Goal: Information Seeking & Learning: Learn about a topic

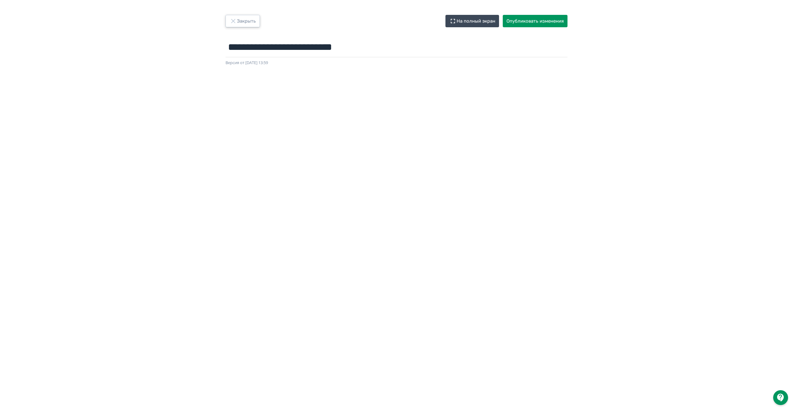
click at [251, 22] on button "Закрыть" at bounding box center [242, 21] width 34 height 12
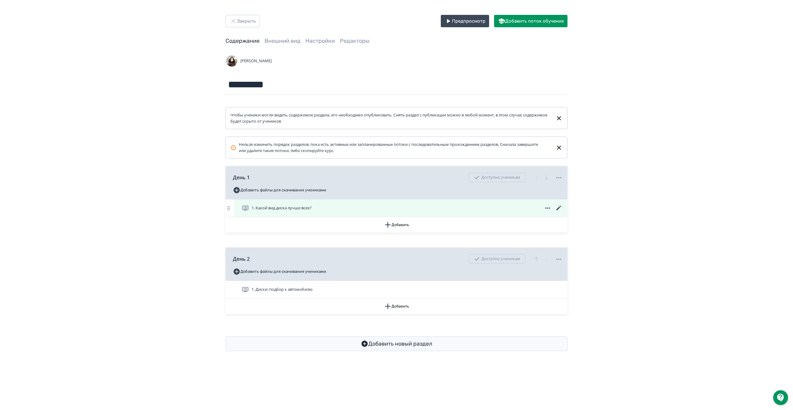
click at [557, 208] on icon at bounding box center [558, 207] width 7 height 7
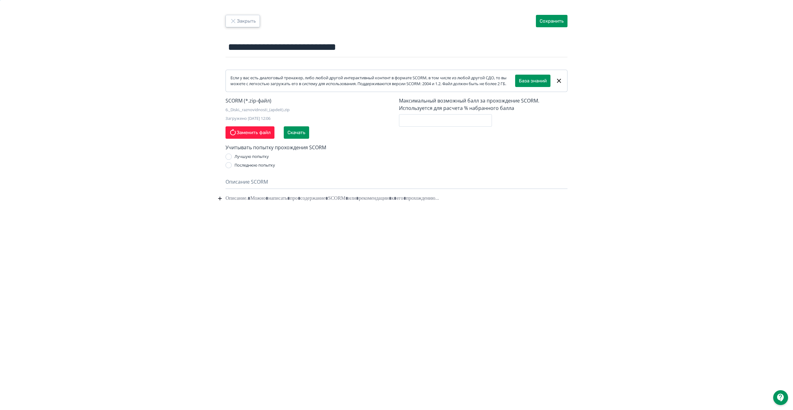
click at [238, 18] on button "Закрыть" at bounding box center [242, 21] width 34 height 12
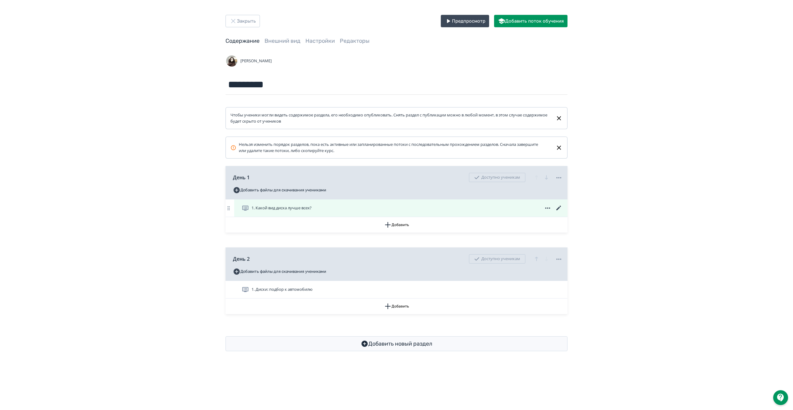
click at [561, 209] on icon at bounding box center [558, 207] width 7 height 7
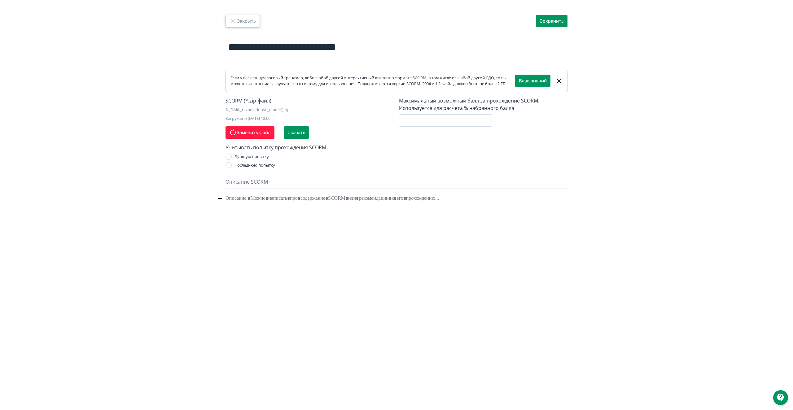
click at [250, 21] on button "Закрыть" at bounding box center [242, 21] width 34 height 12
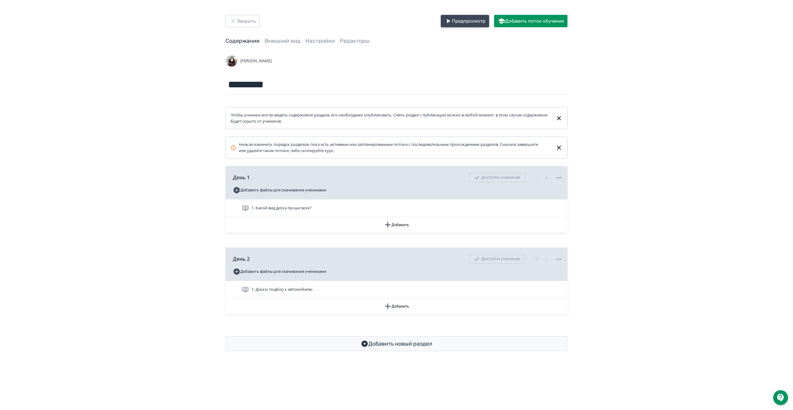
click at [466, 23] on button "Предпросмотр" at bounding box center [465, 21] width 48 height 12
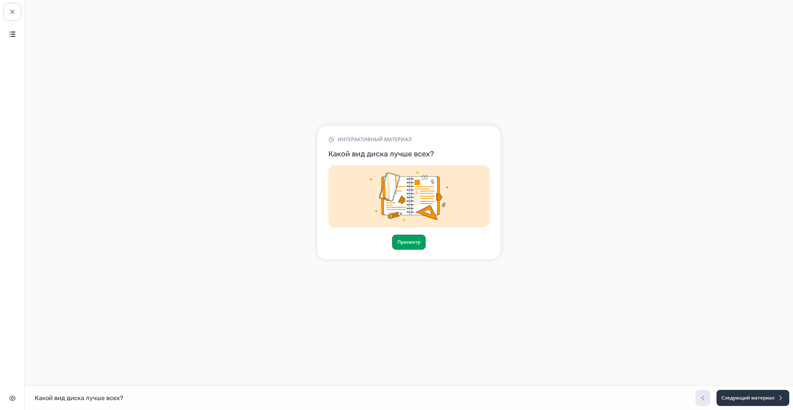
click at [418, 242] on button "Просмотр" at bounding box center [408, 242] width 33 height 15
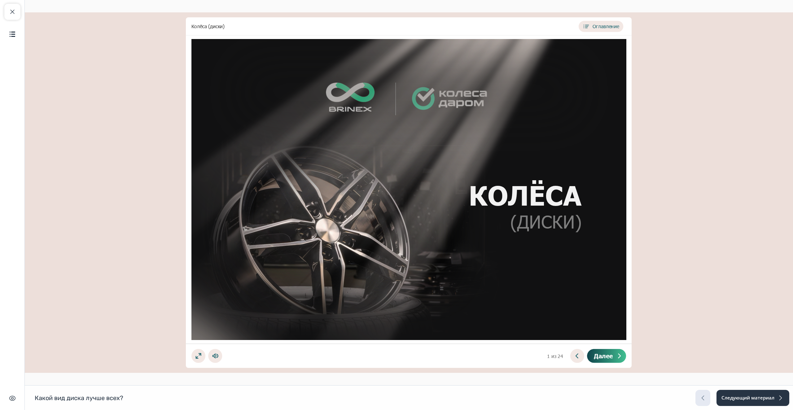
click at [621, 357] on icon at bounding box center [618, 355] width 7 height 7
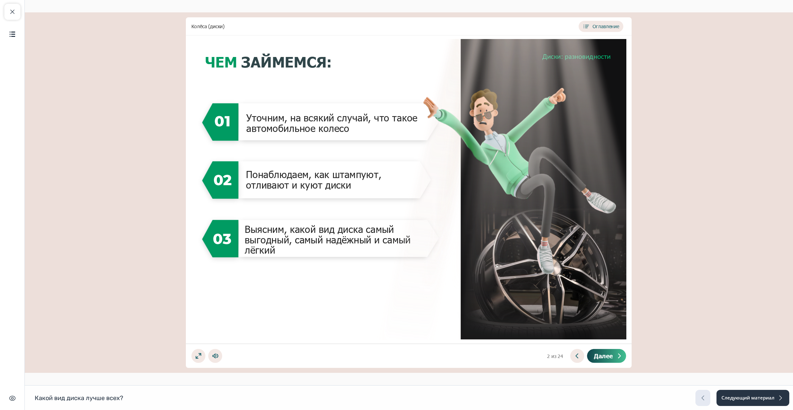
click at [619, 358] on icon at bounding box center [618, 355] width 7 height 7
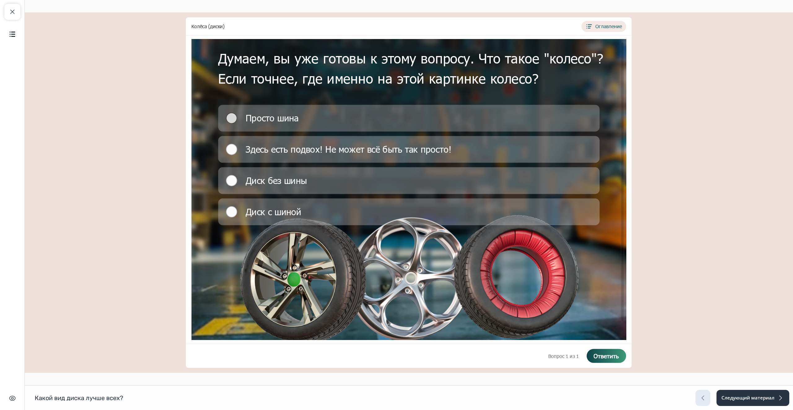
click at [419, 130] on div "Просто шина" at bounding box center [408, 117] width 381 height 27
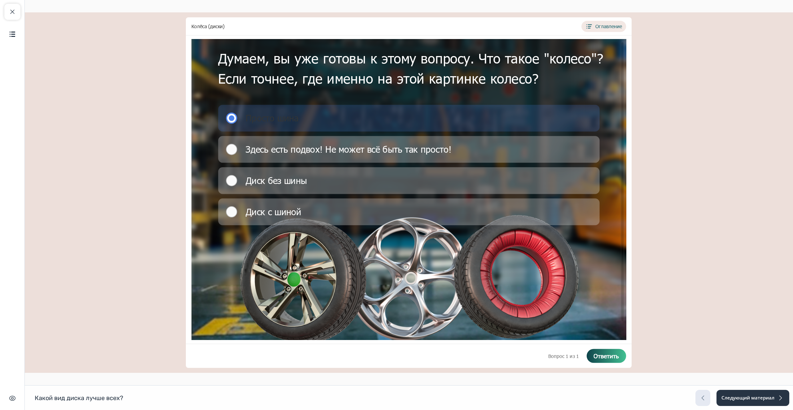
click at [611, 360] on button "Ответить" at bounding box center [606, 356] width 39 height 14
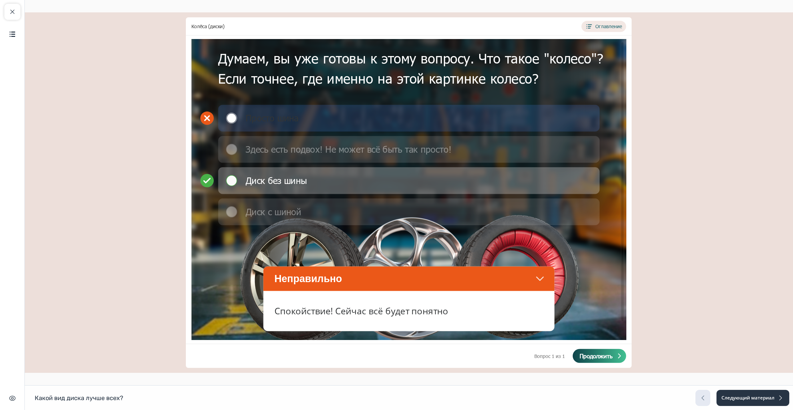
click at [619, 357] on icon at bounding box center [619, 356] width 2 height 4
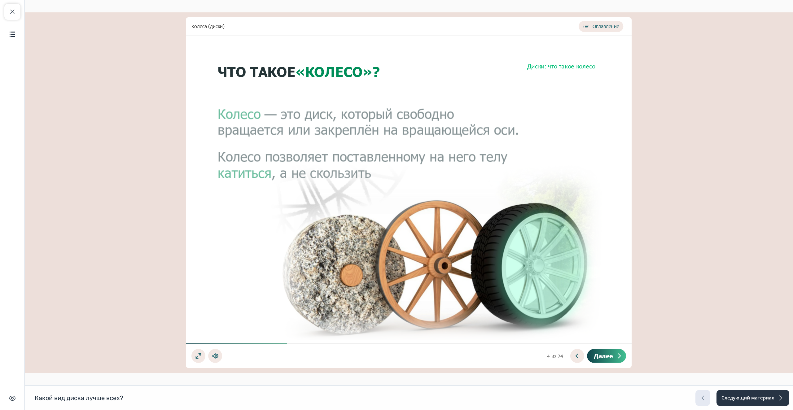
click at [611, 355] on span "Далее" at bounding box center [603, 355] width 19 height 7
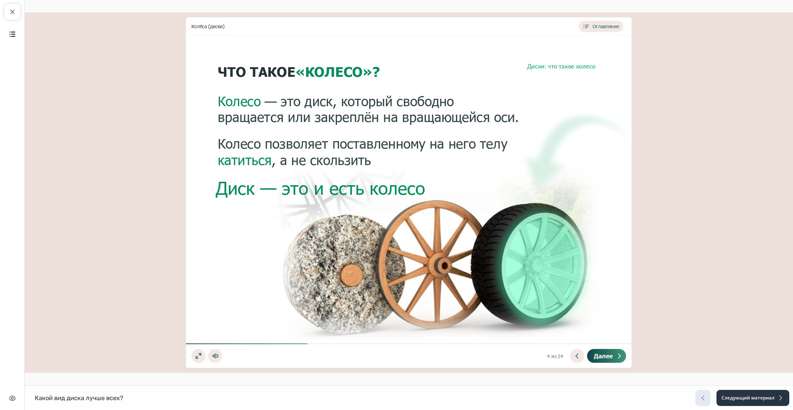
click at [611, 355] on span "Далее" at bounding box center [603, 355] width 19 height 7
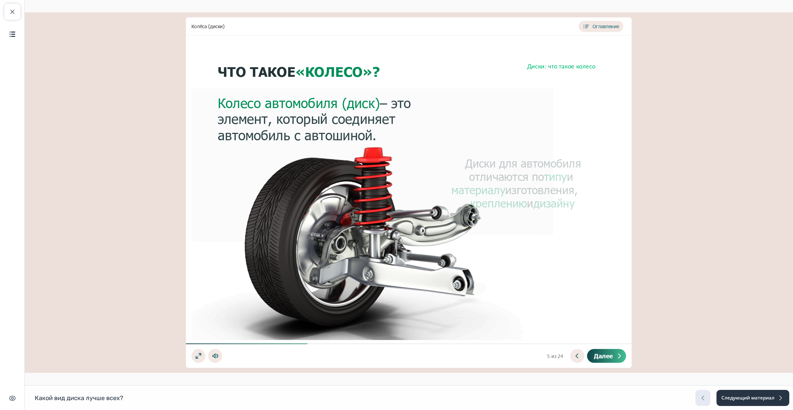
click at [613, 356] on button "Далее" at bounding box center [606, 356] width 39 height 14
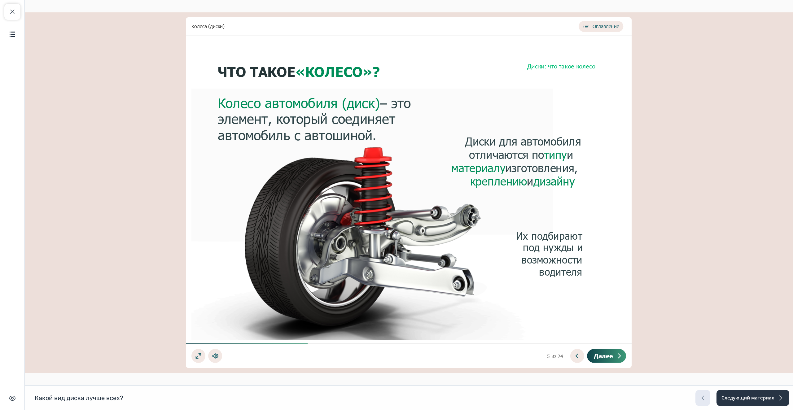
click at [613, 356] on button "Далее" at bounding box center [606, 356] width 39 height 14
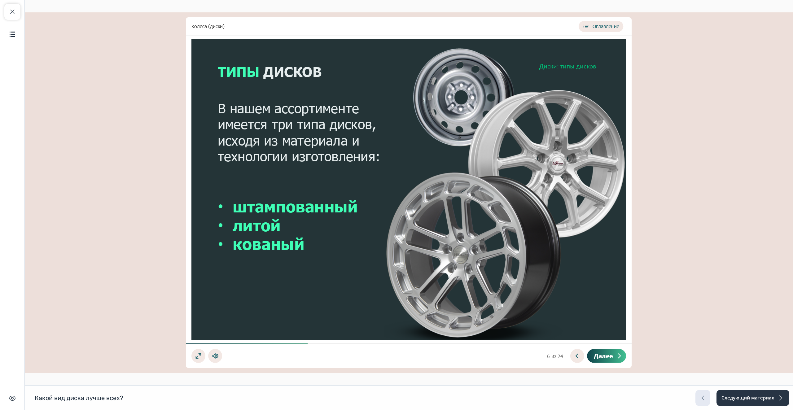
click at [615, 355] on button "Далее" at bounding box center [606, 356] width 39 height 14
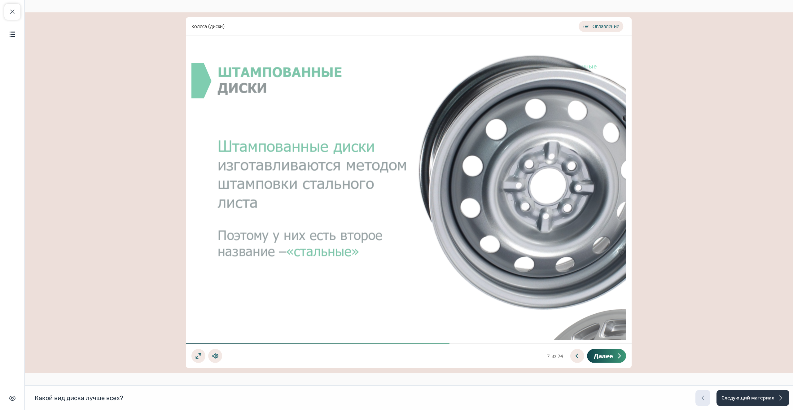
click at [615, 355] on button "Далее" at bounding box center [606, 356] width 39 height 14
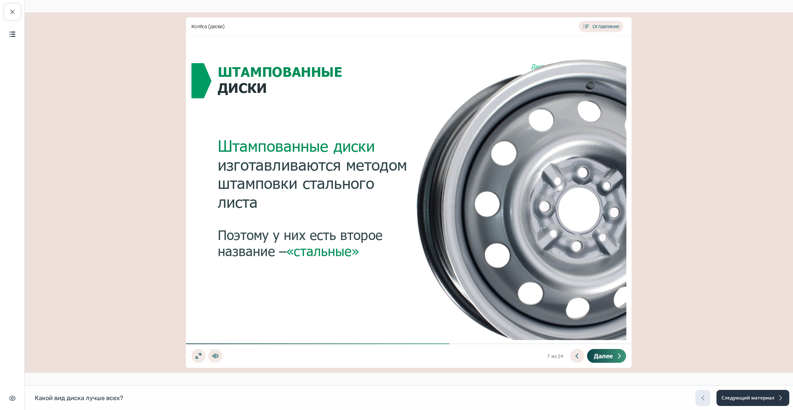
click at [615, 355] on button "Далее" at bounding box center [606, 356] width 39 height 14
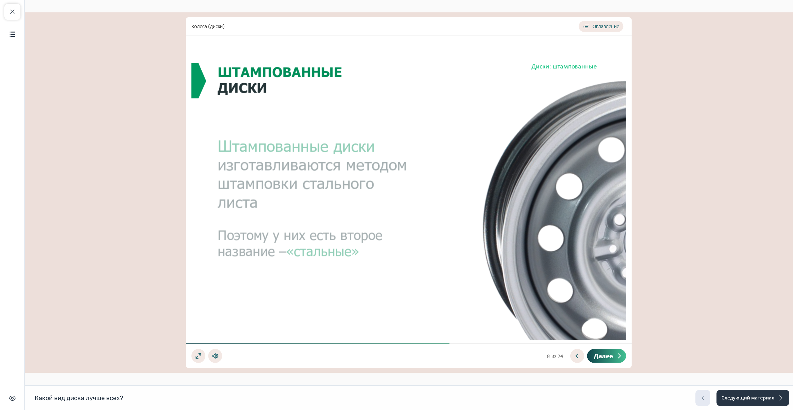
click at [616, 356] on icon at bounding box center [618, 355] width 7 height 7
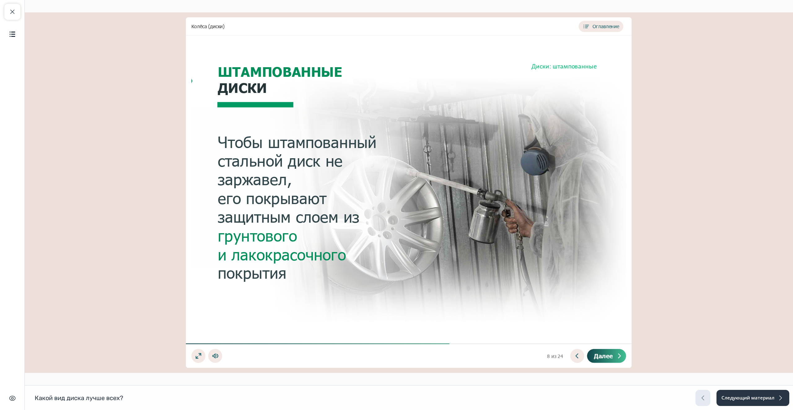
click at [617, 356] on icon at bounding box center [618, 355] width 7 height 7
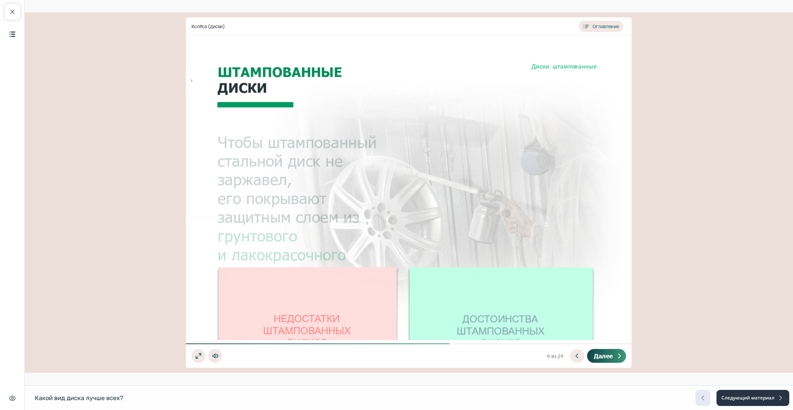
click at [617, 357] on icon at bounding box center [618, 355] width 7 height 7
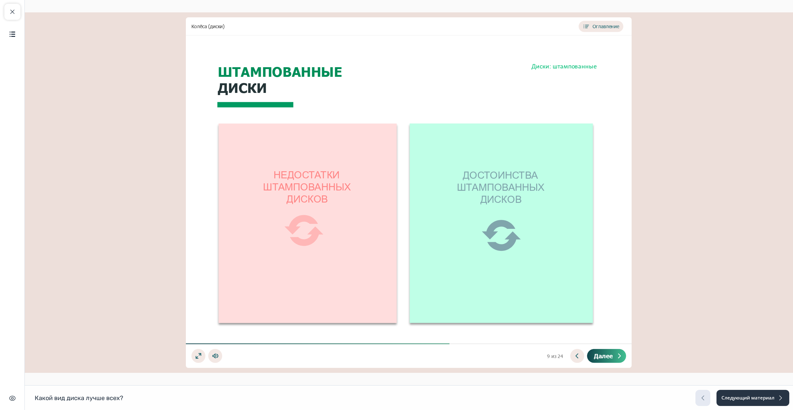
click at [617, 357] on icon at bounding box center [618, 355] width 7 height 7
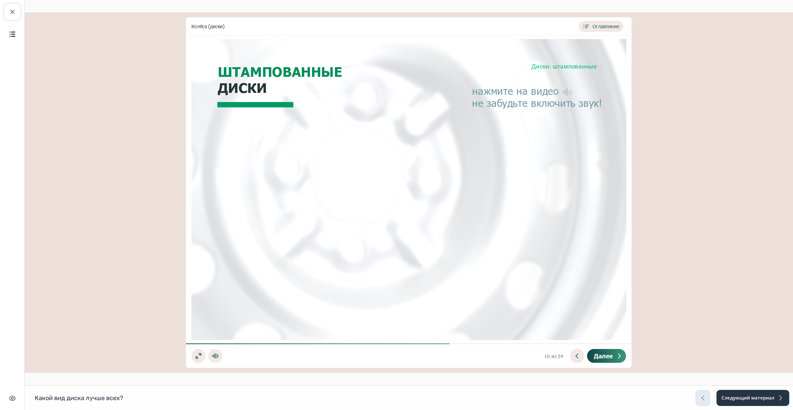
click at [617, 357] on icon at bounding box center [618, 355] width 7 height 7
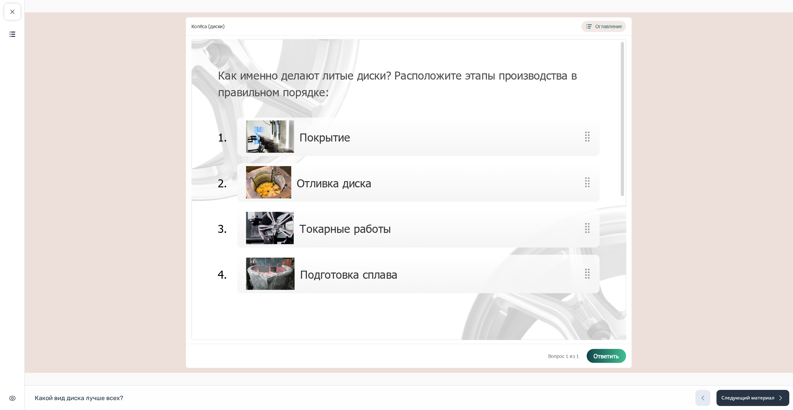
click at [610, 358] on span "Ответить" at bounding box center [605, 355] width 25 height 7
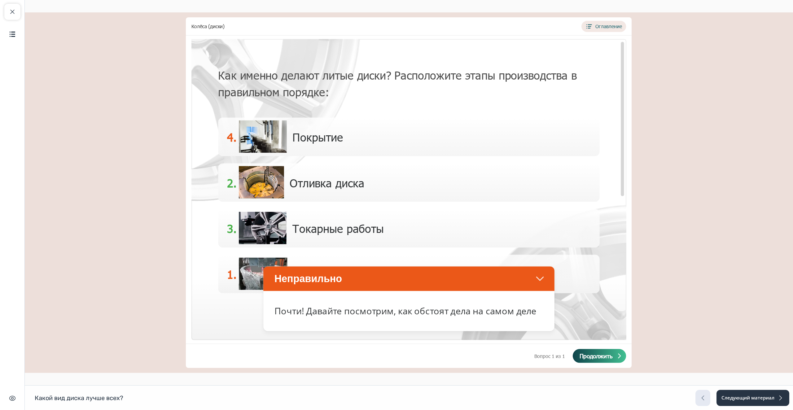
click at [611, 358] on span "Продолжить" at bounding box center [596, 355] width 33 height 7
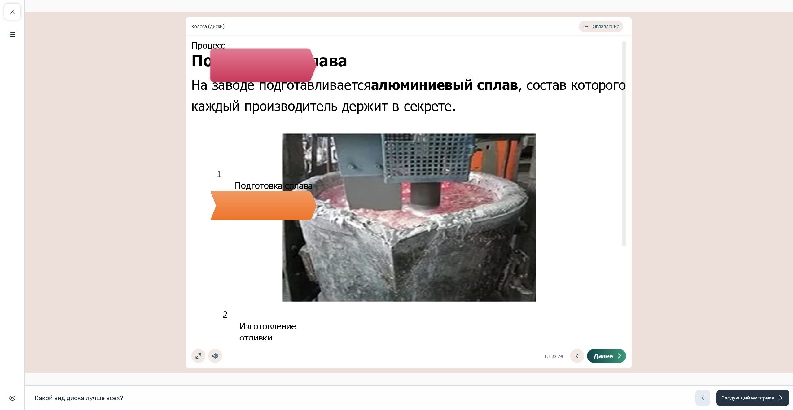
scroll to position [8, 0]
click at [607, 357] on span "Далее" at bounding box center [603, 355] width 19 height 7
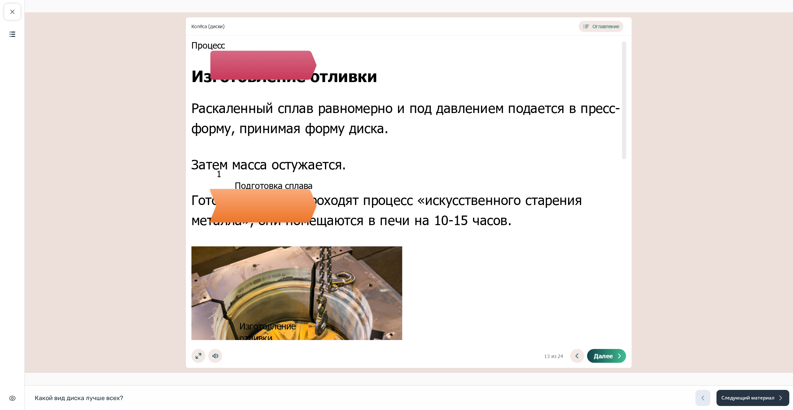
click at [608, 357] on span "Далее" at bounding box center [603, 355] width 19 height 7
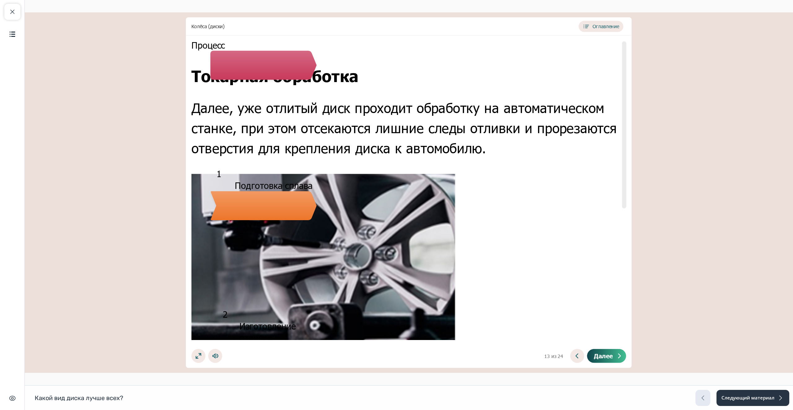
click at [608, 357] on span "Далее" at bounding box center [603, 355] width 19 height 7
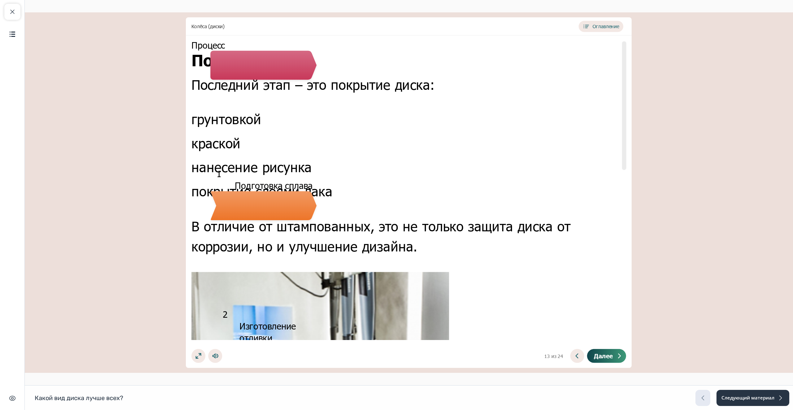
click at [608, 357] on span "Далее" at bounding box center [603, 355] width 19 height 7
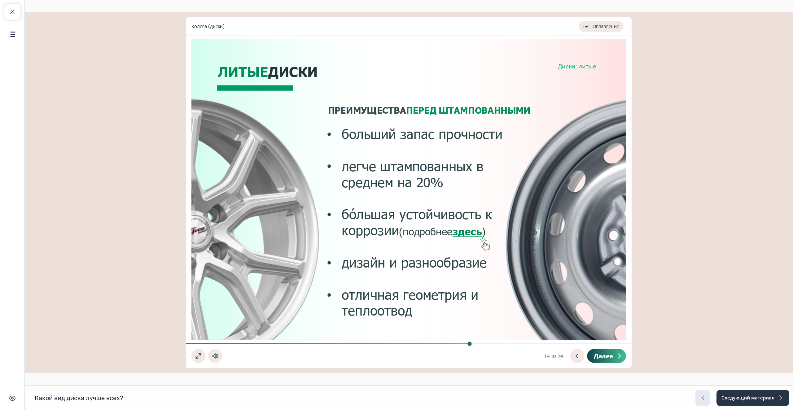
click at [608, 357] on span "Далее" at bounding box center [603, 355] width 19 height 7
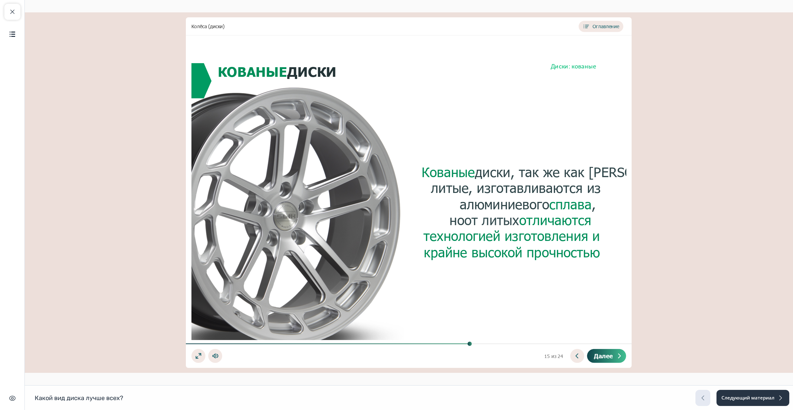
click at [608, 357] on span "Далее" at bounding box center [603, 355] width 19 height 7
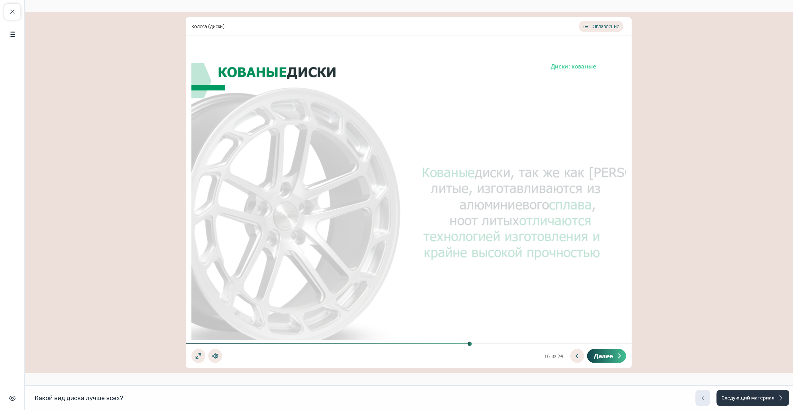
click at [608, 357] on span "Далее" at bounding box center [603, 355] width 19 height 7
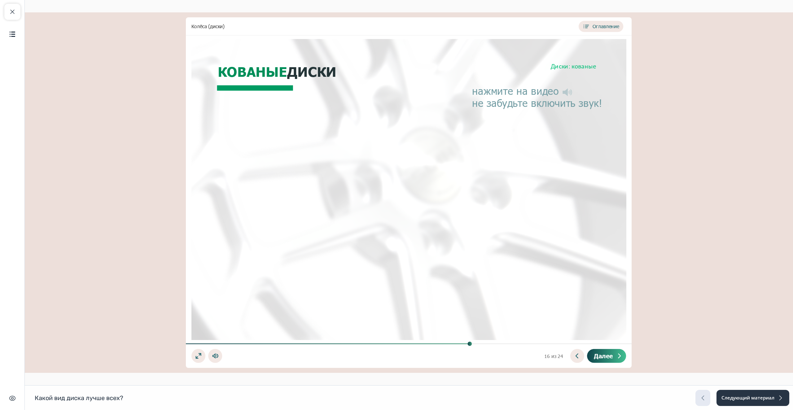
click at [608, 357] on span "Далее" at bounding box center [603, 355] width 19 height 7
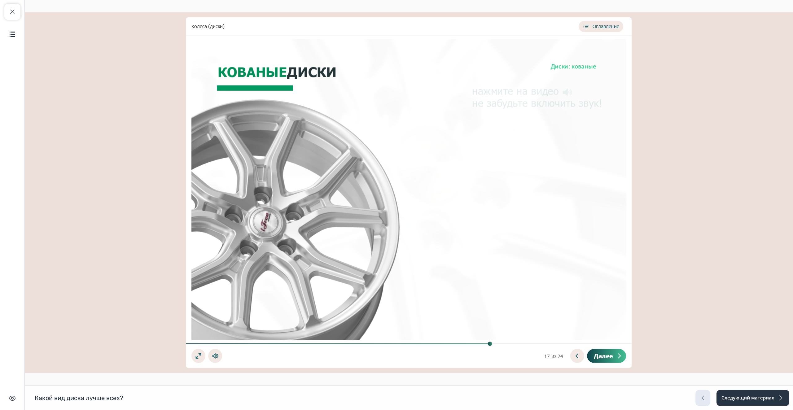
click at [608, 357] on span "Далее" at bounding box center [603, 355] width 19 height 7
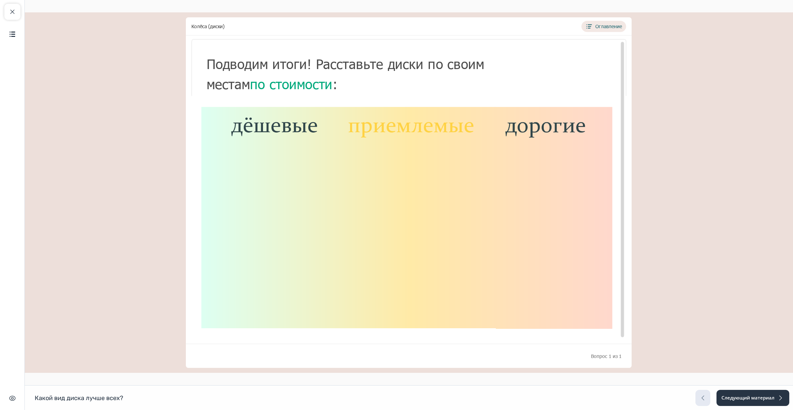
click at [608, 357] on div "Пропустить Завершить К результатам Смотреть результаты Сбросить Набрано баллов:…" at bounding box center [409, 356] width 446 height 24
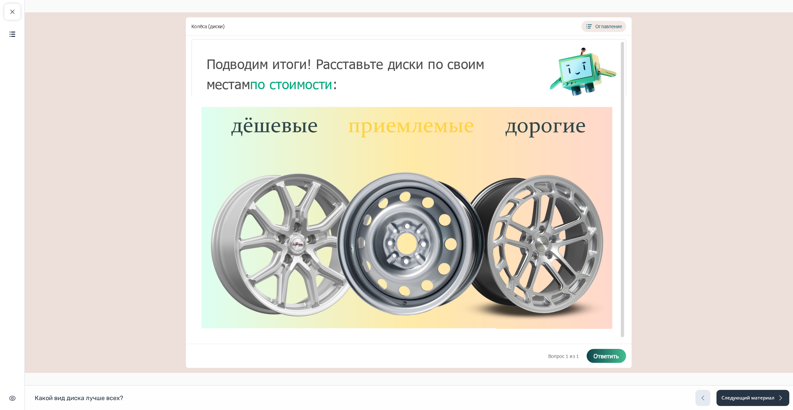
click at [608, 357] on span "Ответить" at bounding box center [605, 355] width 25 height 7
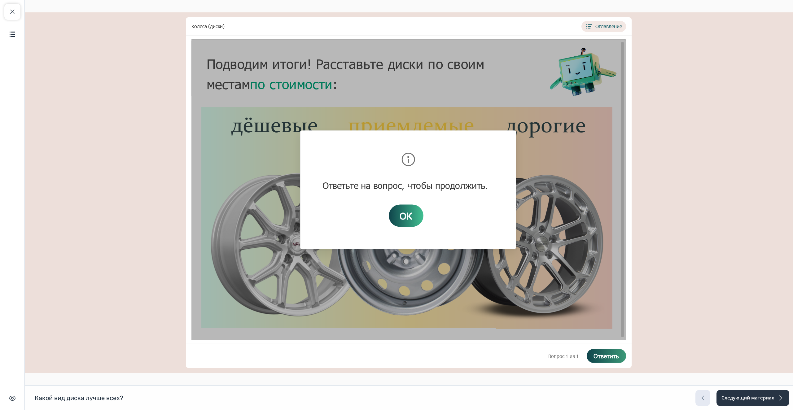
drag, startPoint x: 405, startPoint y: 212, endPoint x: 403, endPoint y: 220, distance: 8.3
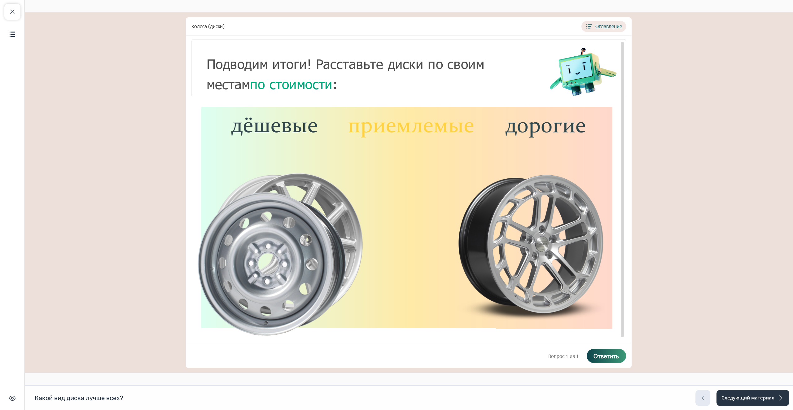
scroll to position [0, 0]
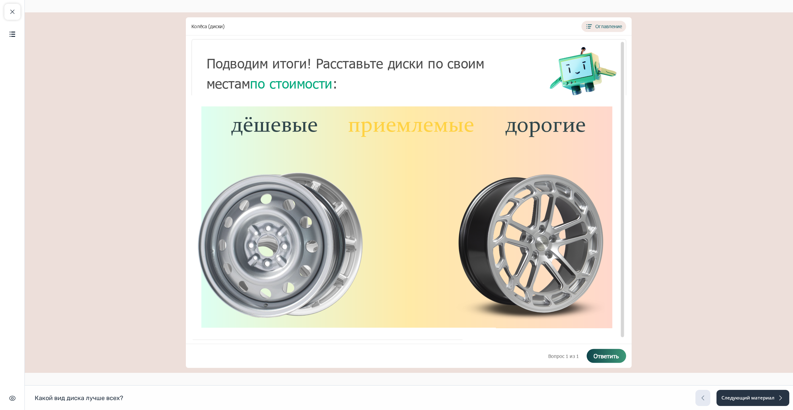
drag, startPoint x: 377, startPoint y: 234, endPoint x: 259, endPoint y: 239, distance: 118.1
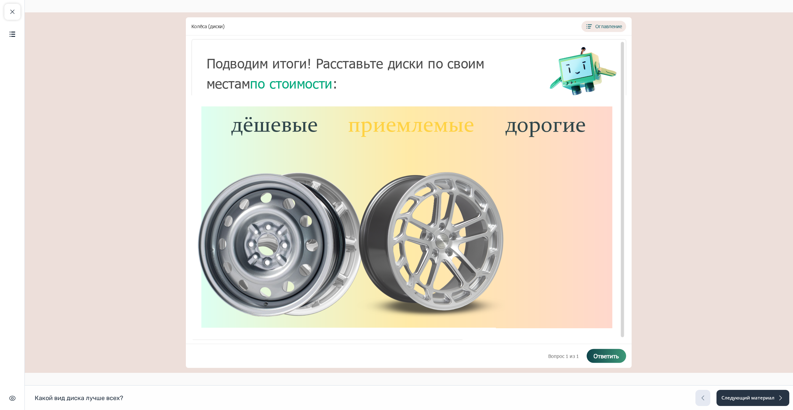
drag, startPoint x: 552, startPoint y: 203, endPoint x: 455, endPoint y: 201, distance: 97.3
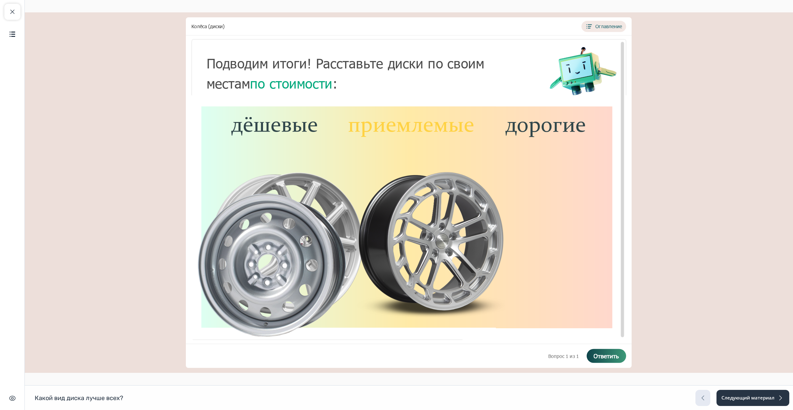
drag, startPoint x: 348, startPoint y: 189, endPoint x: 333, endPoint y: 189, distance: 15.5
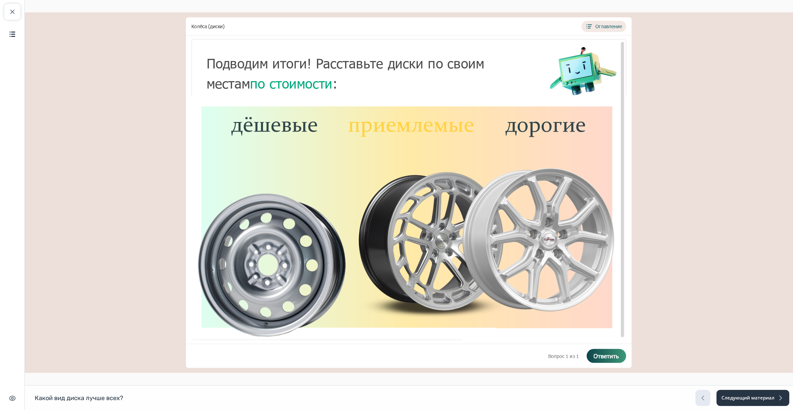
drag, startPoint x: 326, startPoint y: 181, endPoint x: 571, endPoint y: 173, distance: 245.1
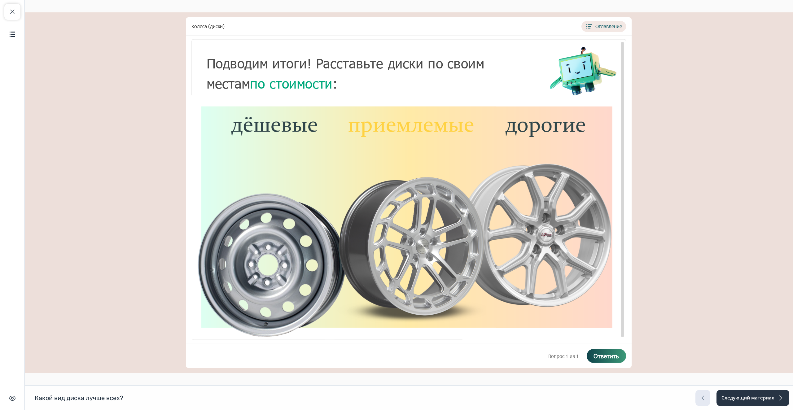
drag, startPoint x: 423, startPoint y: 214, endPoint x: 408, endPoint y: 223, distance: 18.2
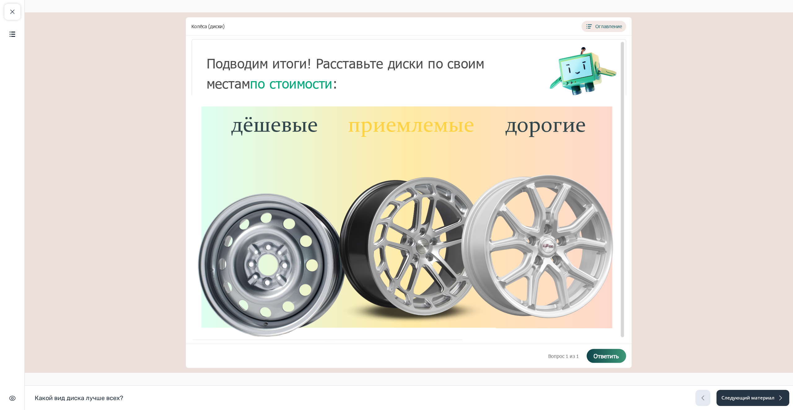
drag, startPoint x: 528, startPoint y: 193, endPoint x: 519, endPoint y: 199, distance: 10.4
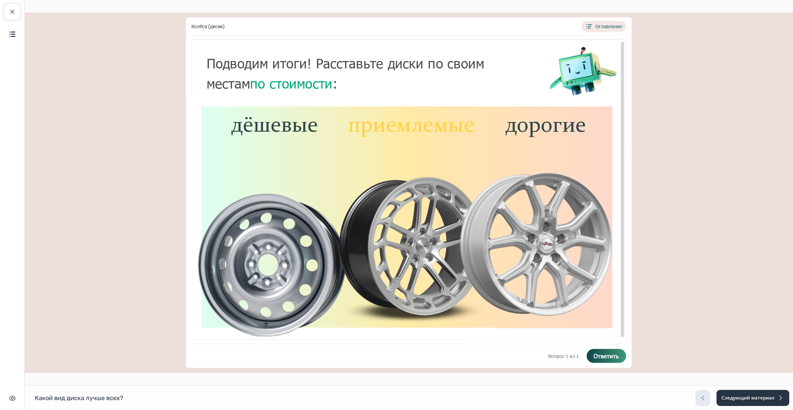
click at [599, 357] on span "Ответить" at bounding box center [605, 355] width 25 height 7
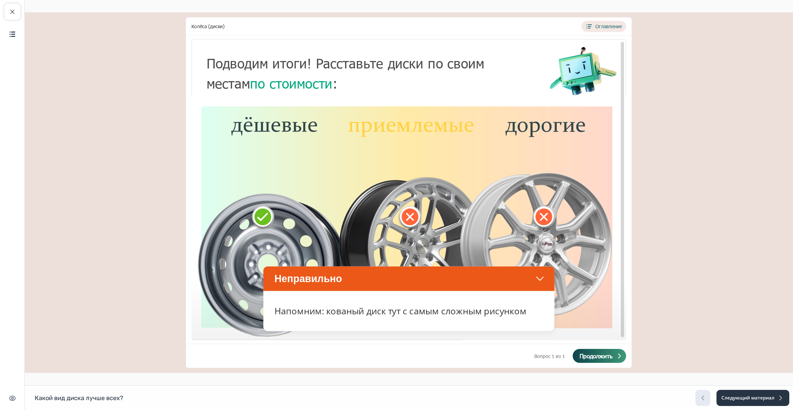
click at [539, 277] on div "Неправильно" at bounding box center [408, 278] width 291 height 24
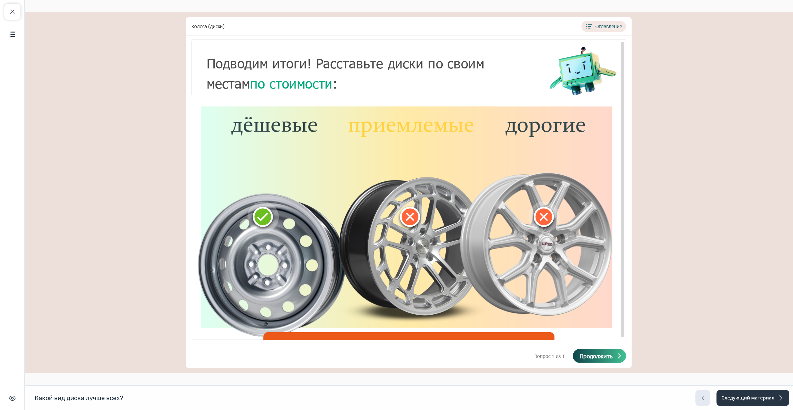
click at [612, 360] on button "Продолжить" at bounding box center [599, 356] width 53 height 14
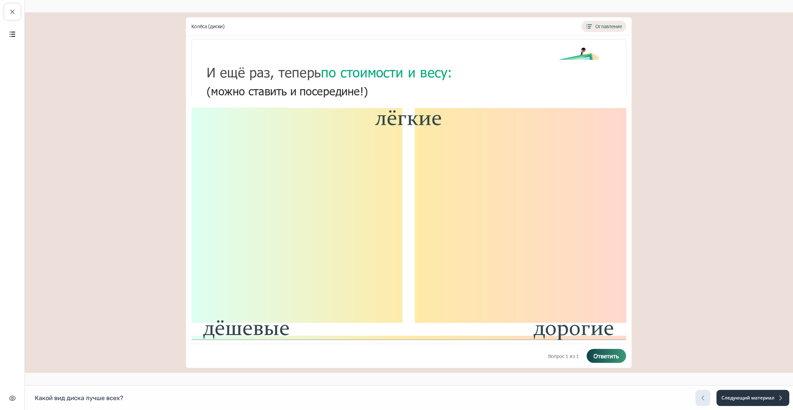
drag, startPoint x: 405, startPoint y: 244, endPoint x: 258, endPoint y: 187, distance: 158.1
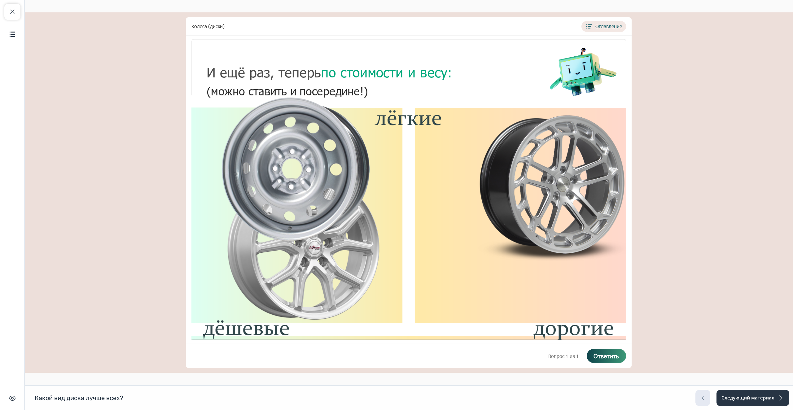
drag, startPoint x: 322, startPoint y: 257, endPoint x: 323, endPoint y: 240, distance: 17.1
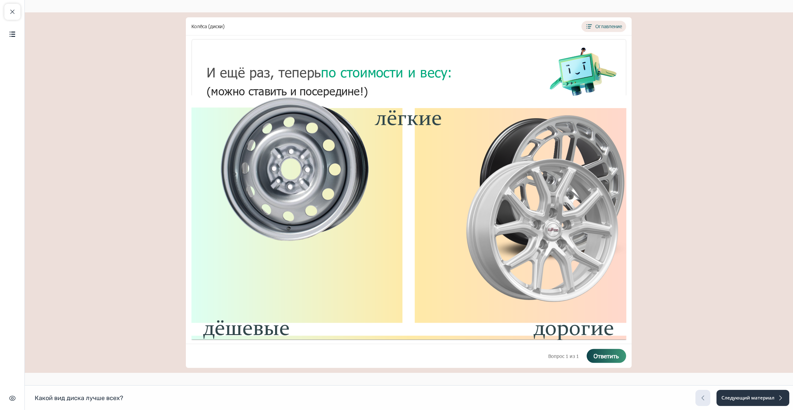
drag, startPoint x: 322, startPoint y: 266, endPoint x: 560, endPoint y: 248, distance: 238.5
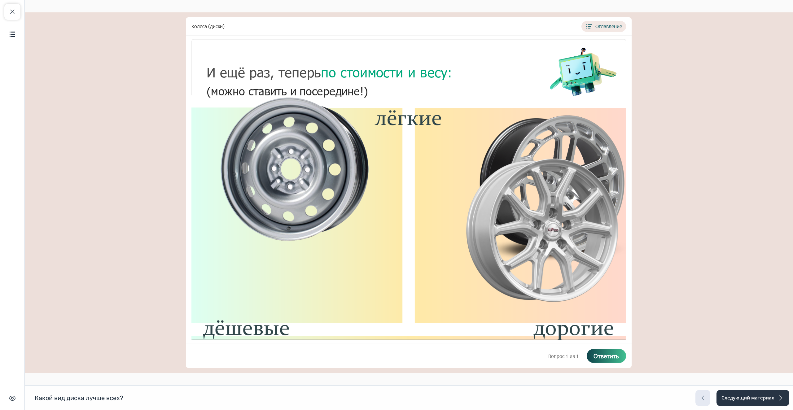
click at [616, 360] on button "Ответить" at bounding box center [606, 356] width 39 height 14
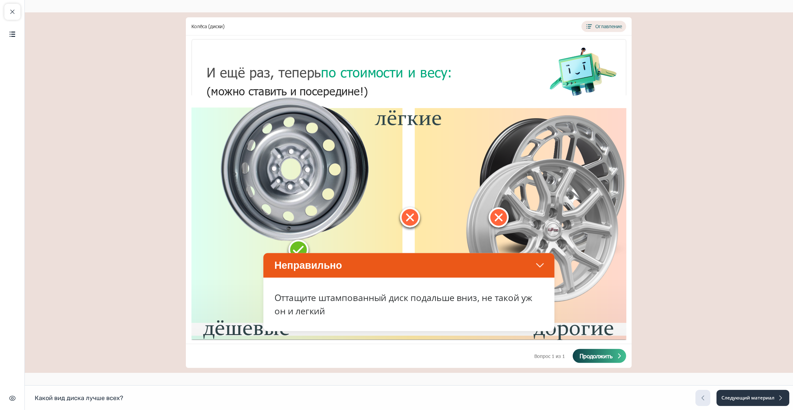
click at [609, 357] on span "Продолжить" at bounding box center [596, 355] width 33 height 7
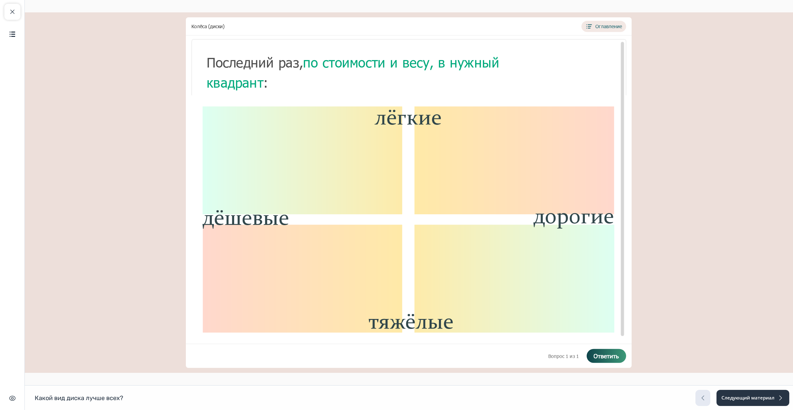
drag, startPoint x: 444, startPoint y: 242, endPoint x: 362, endPoint y: 253, distance: 82.2
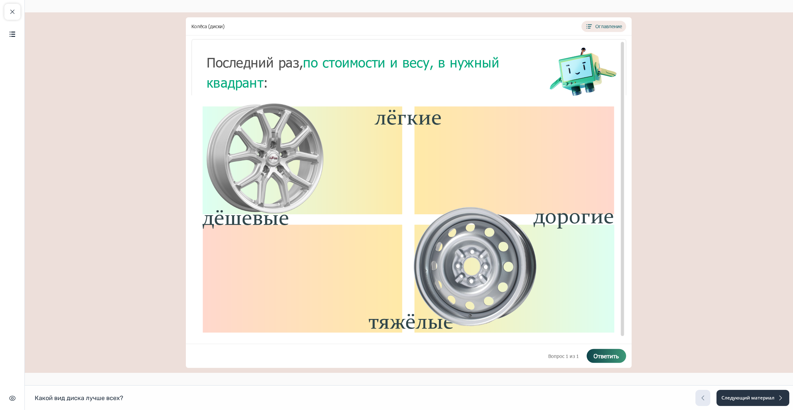
drag, startPoint x: 491, startPoint y: 152, endPoint x: 455, endPoint y: 263, distance: 117.0
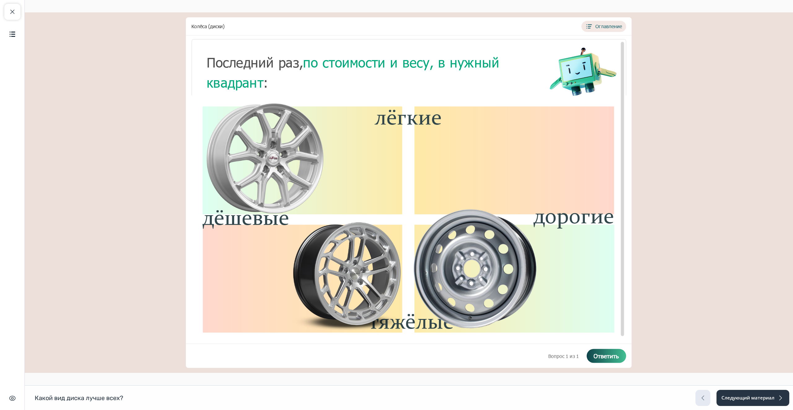
click at [615, 351] on button "Ответить" at bounding box center [606, 356] width 39 height 14
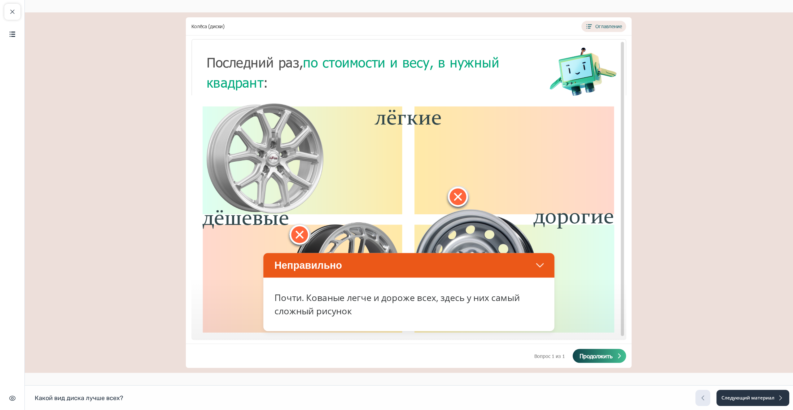
click at [615, 355] on button "Продолжить" at bounding box center [599, 356] width 53 height 14
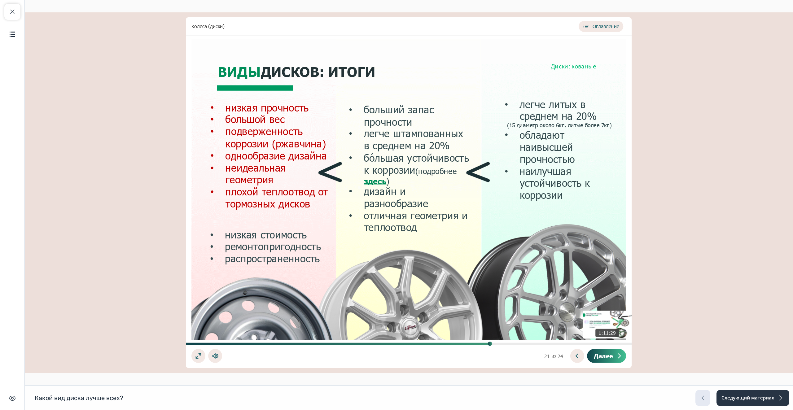
click at [608, 357] on span "Далее" at bounding box center [603, 355] width 19 height 7
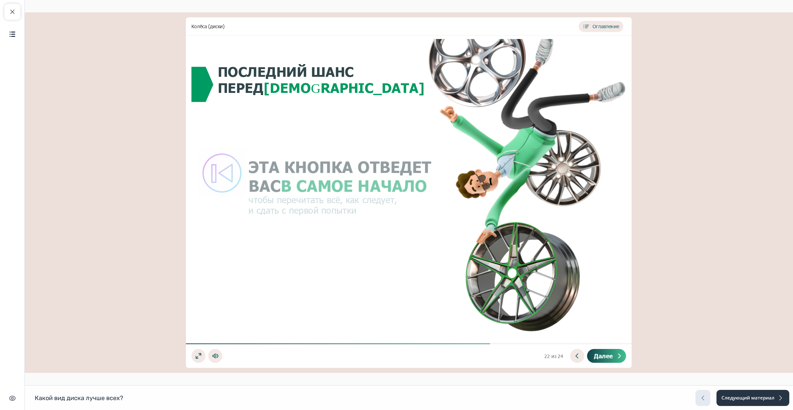
click at [614, 358] on button "Далее" at bounding box center [606, 356] width 39 height 14
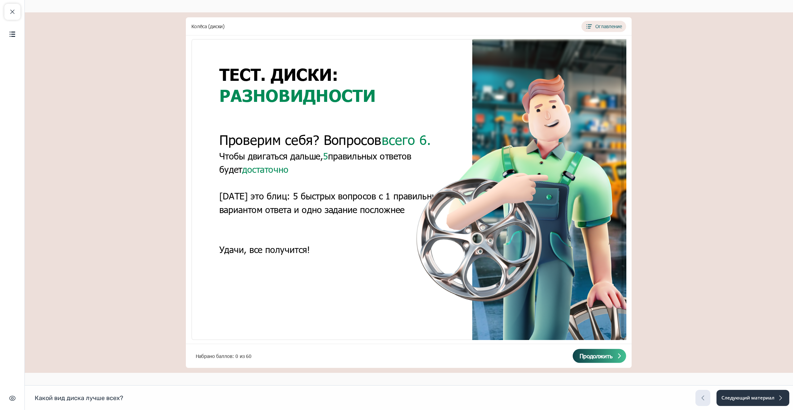
click at [613, 358] on button "Продолжить" at bounding box center [599, 356] width 53 height 14
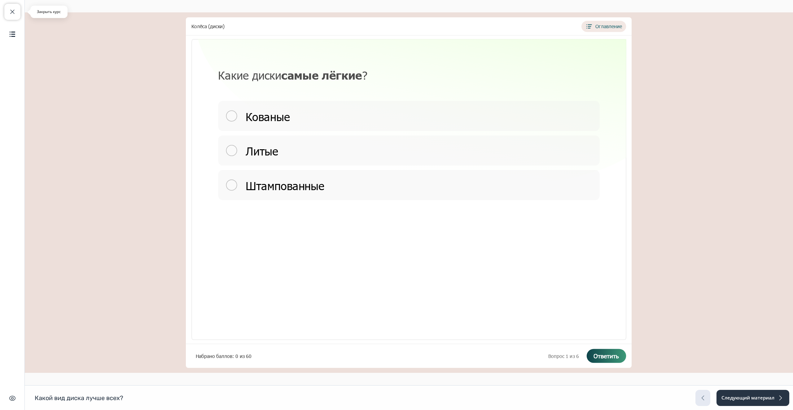
click at [10, 11] on span "button" at bounding box center [12, 11] width 7 height 7
